Goal: Navigation & Orientation: Find specific page/section

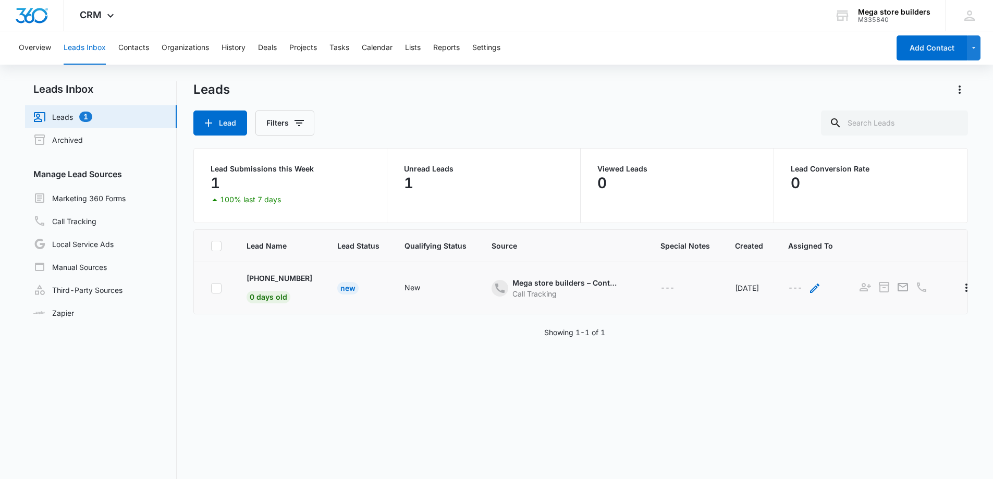
click at [821, 288] on icon "- - Select to Edit Field" at bounding box center [814, 288] width 13 height 13
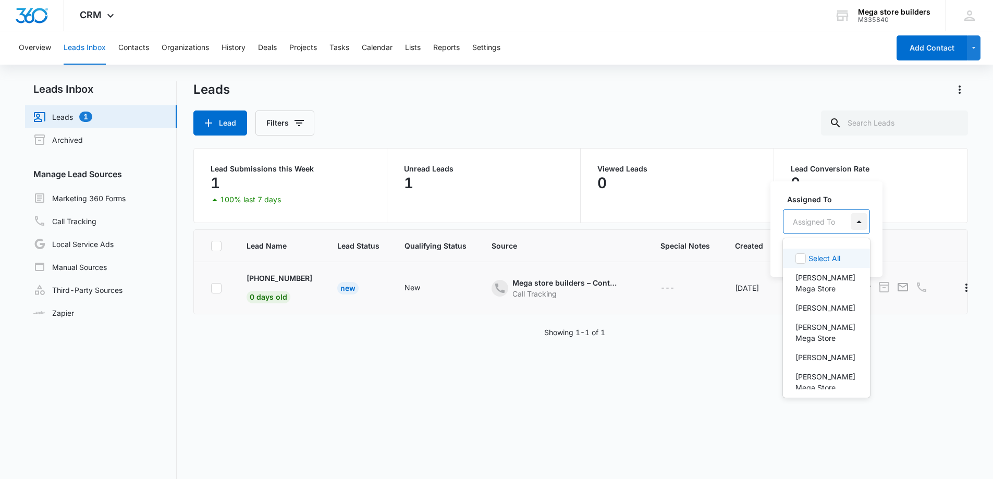
click at [860, 220] on div at bounding box center [858, 221] width 17 height 17
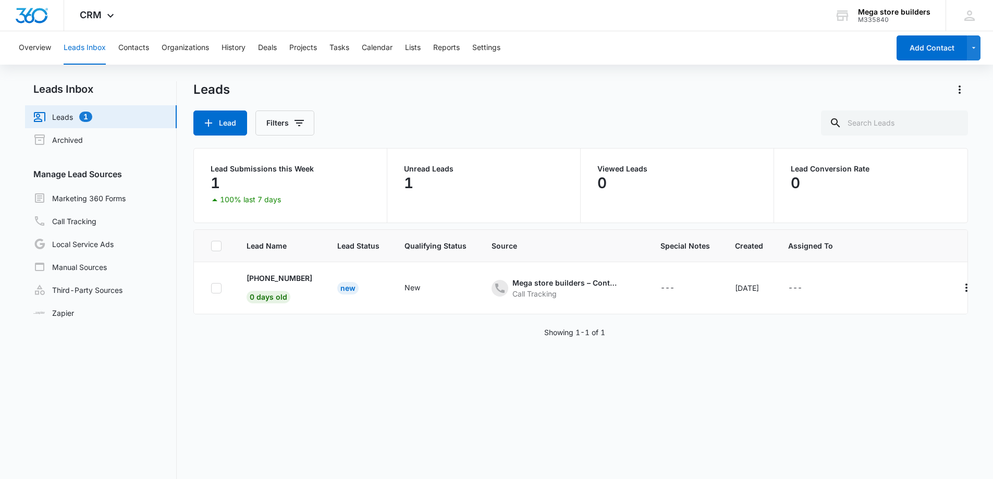
click at [910, 363] on div "Lead Name Lead Status Qualifying Status Source Special Notes Created Assigned T…" at bounding box center [580, 387] width 775 height 317
click at [83, 134] on link "Archived" at bounding box center [58, 139] width 50 height 13
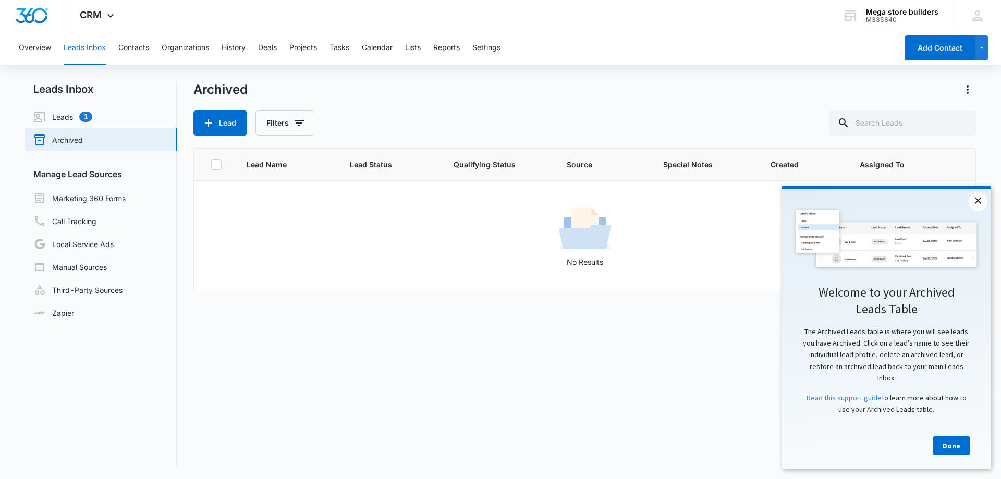
click at [976, 200] on link "×" at bounding box center [977, 201] width 19 height 19
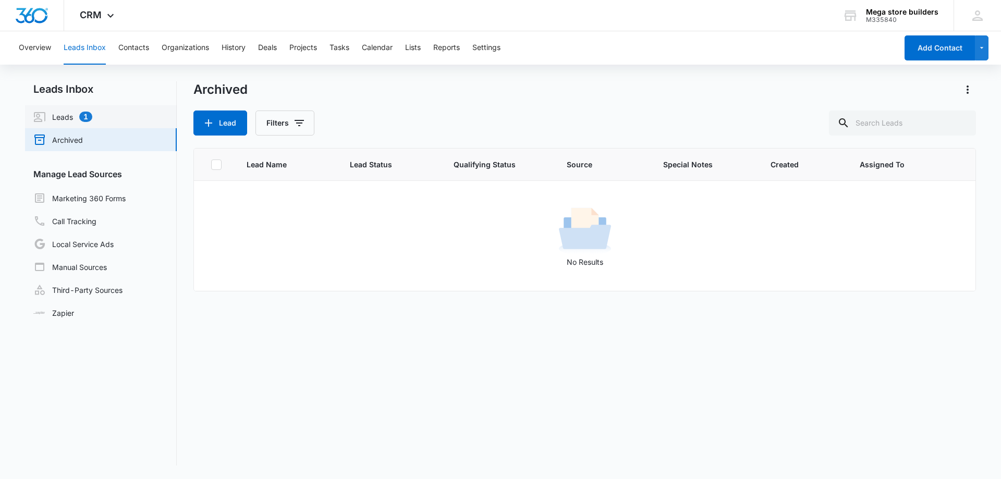
click at [92, 113] on link "Leads 1" at bounding box center [62, 116] width 59 height 13
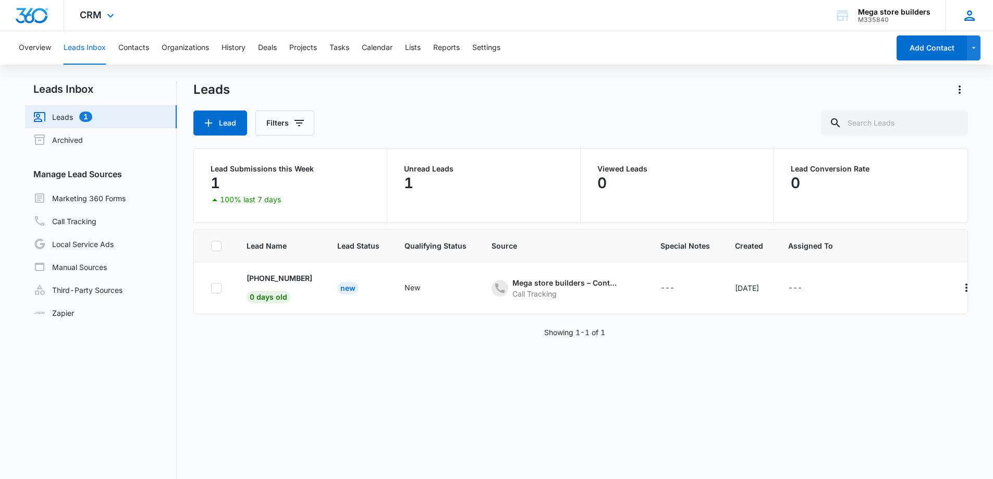
click at [969, 17] on icon at bounding box center [969, 16] width 16 height 16
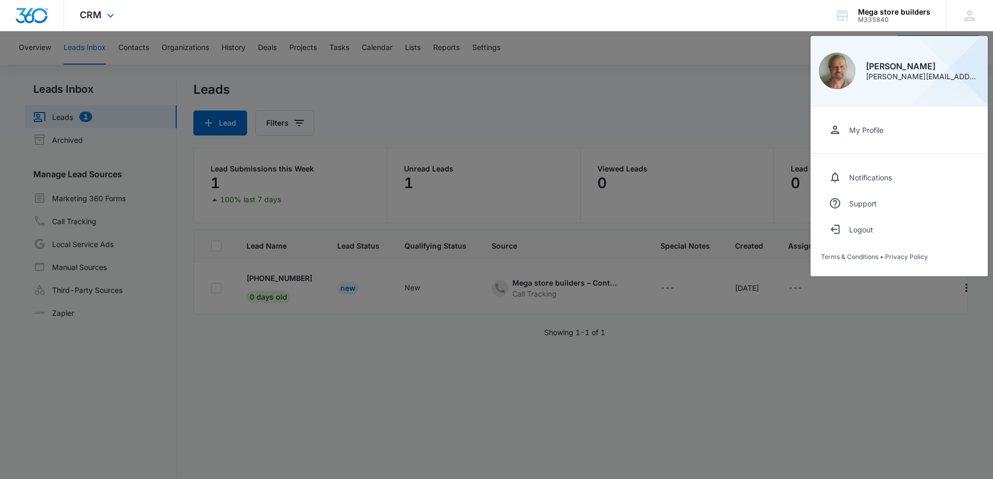
click at [744, 13] on div "CRM Apps Reputation Forms CRM Email Social Content Ads Intelligence Files Brand…" at bounding box center [496, 15] width 993 height 31
click at [144, 23] on div "CRM Apps Reputation Forms CRM Email Social Content Ads Intelligence Files Brand…" at bounding box center [496, 15] width 993 height 31
click at [136, 48] on div at bounding box center [496, 239] width 993 height 479
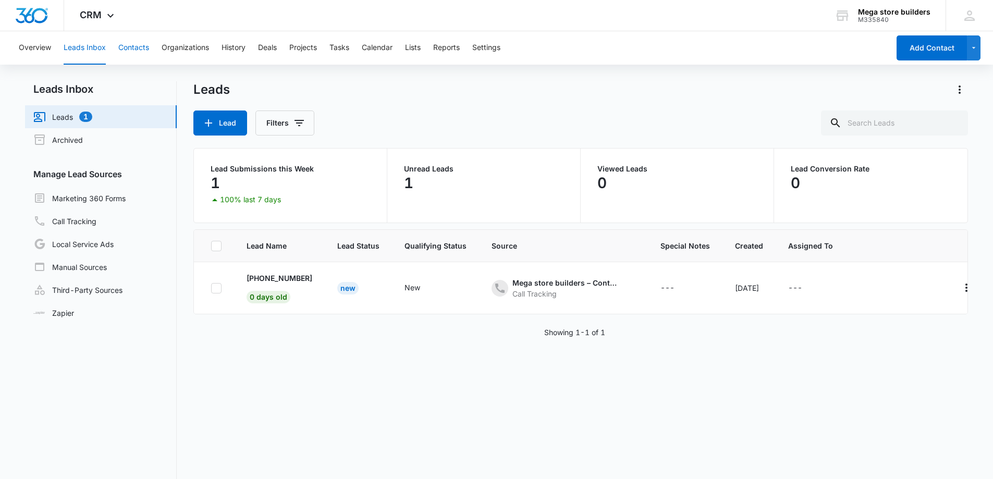
click at [135, 48] on button "Contacts" at bounding box center [133, 47] width 31 height 33
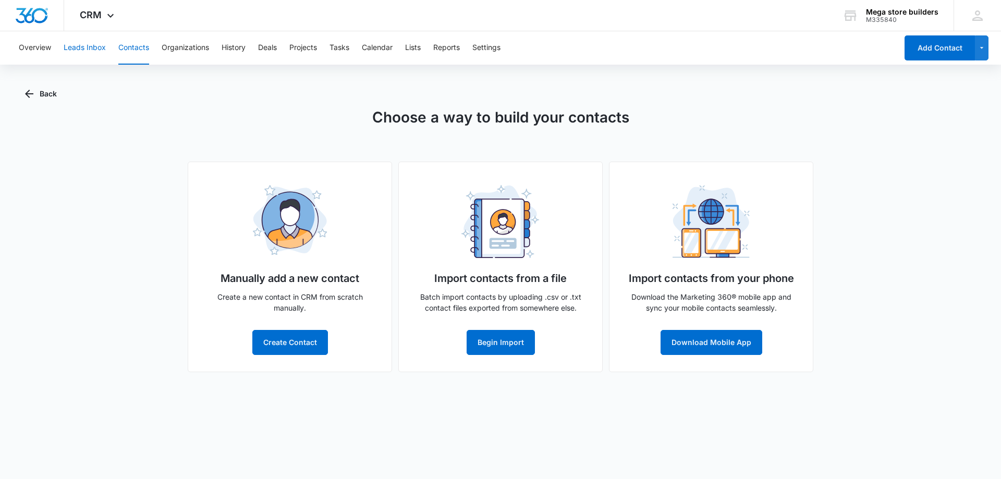
click at [84, 50] on button "Leads Inbox" at bounding box center [85, 47] width 42 height 33
